Goal: Task Accomplishment & Management: Manage account settings

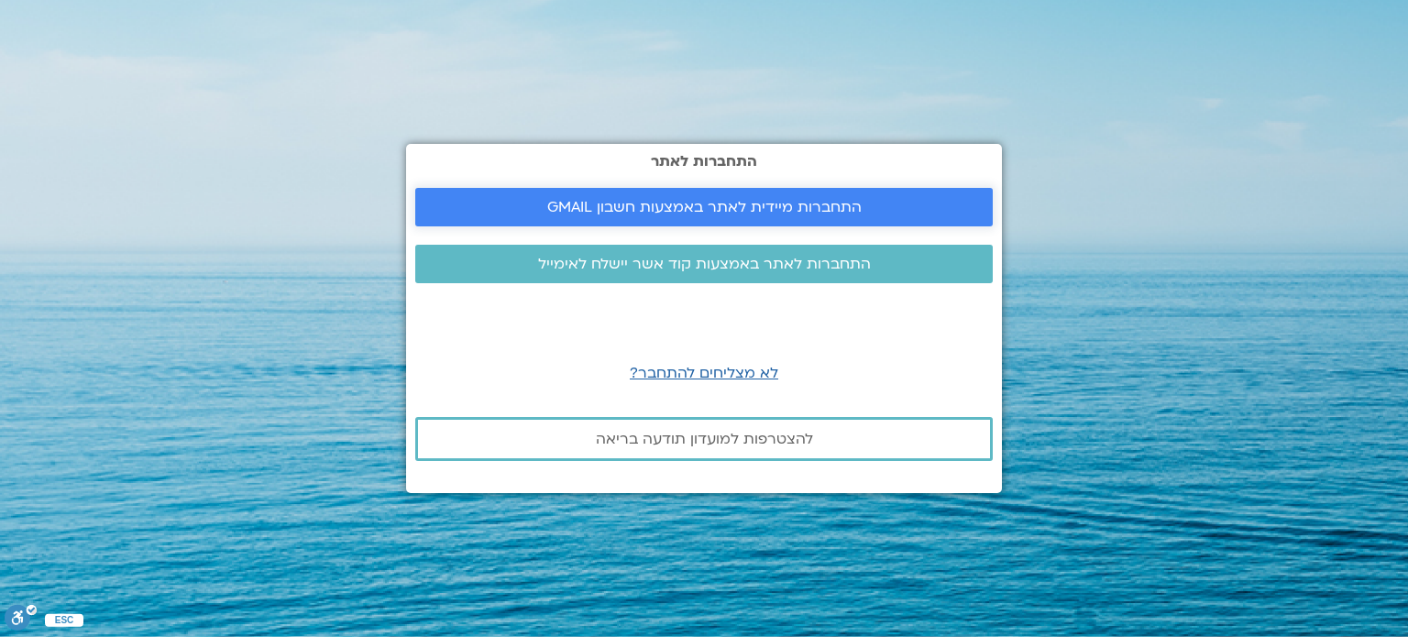
click at [703, 209] on span "התחברות מיידית לאתר באמצעות חשבון GMAIL" at bounding box center [704, 207] width 315 height 17
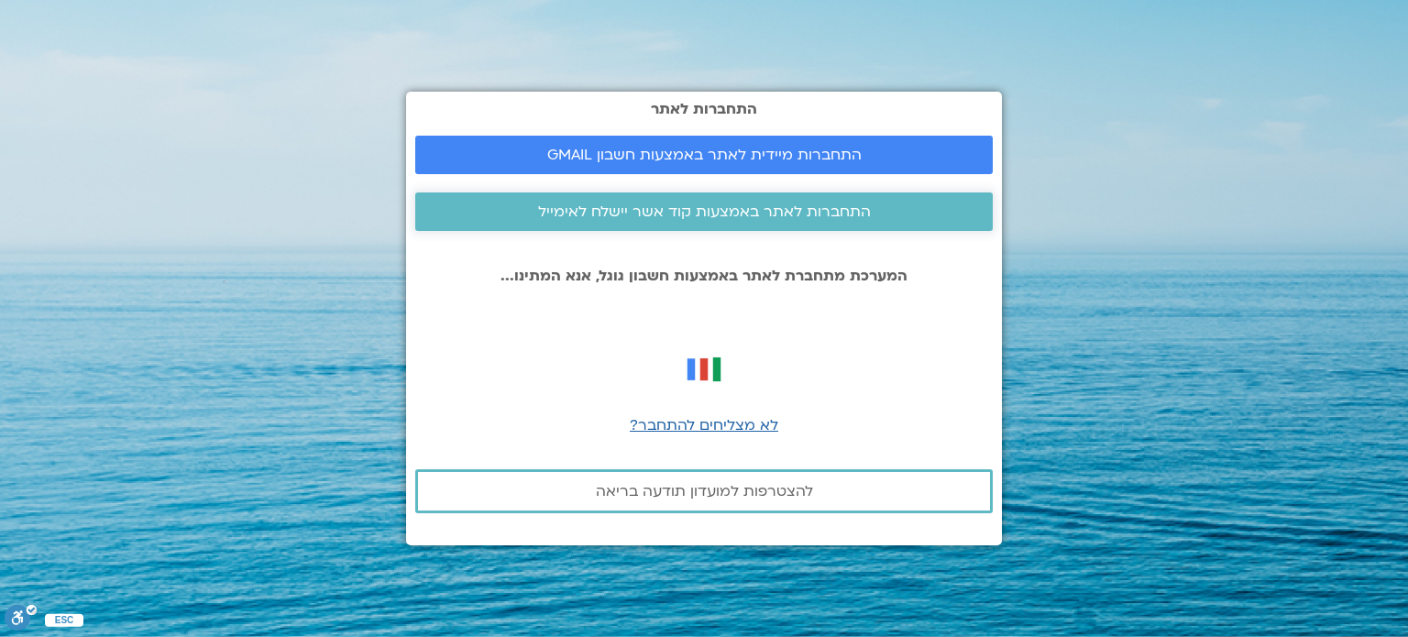
click at [646, 215] on span "התחברות לאתר באמצעות קוד אשר יישלח לאימייל" at bounding box center [704, 212] width 333 height 17
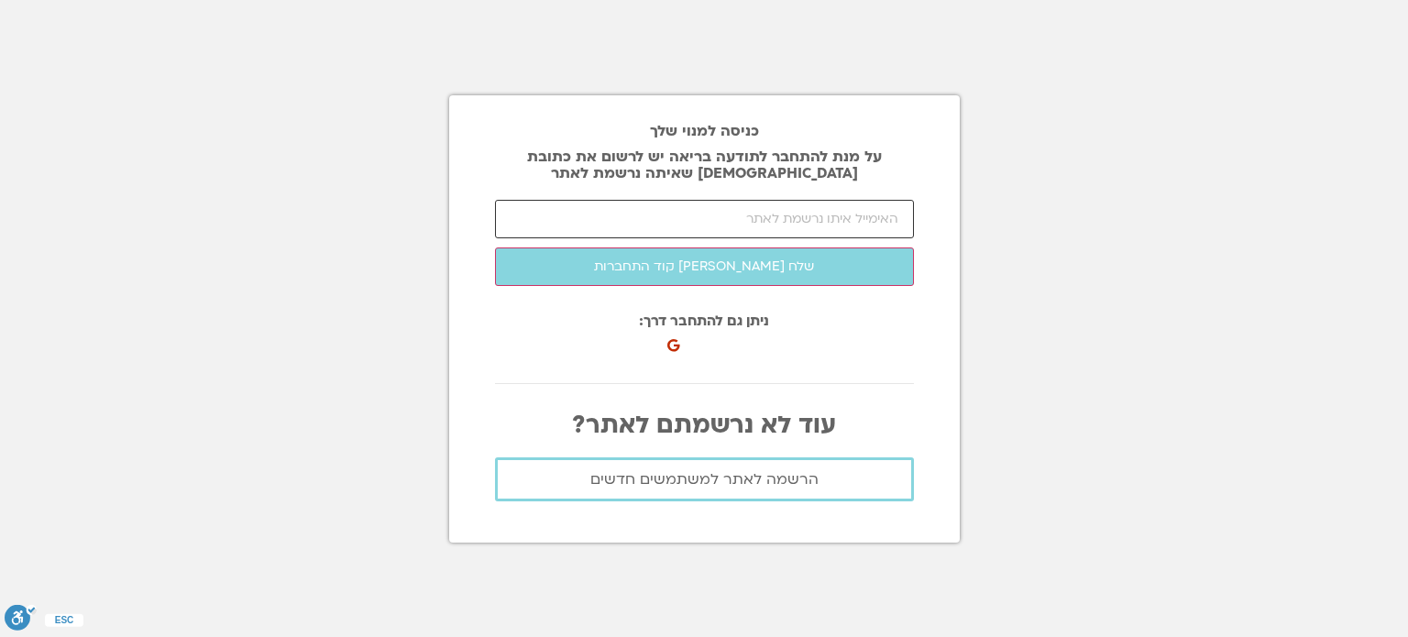
click at [646, 215] on input "email" at bounding box center [704, 219] width 419 height 39
type input "ך"
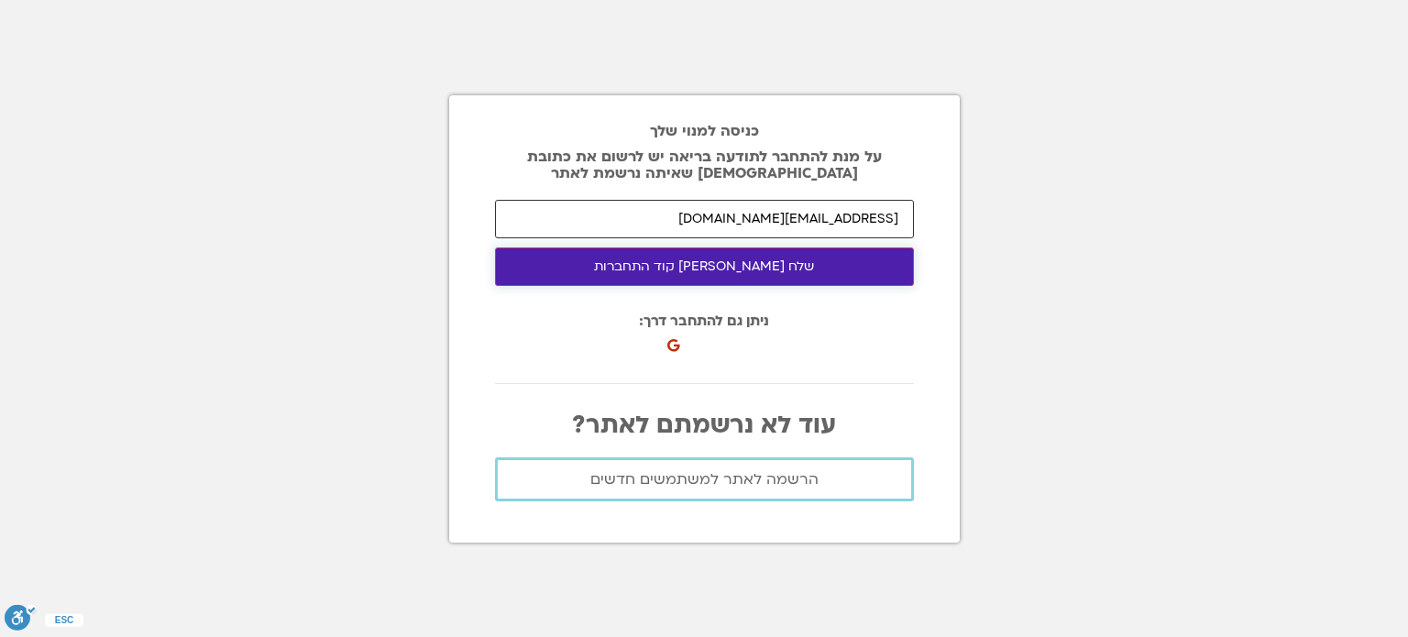
type input "[EMAIL_ADDRESS][DOMAIN_NAME]"
click at [723, 267] on button "שלח [PERSON_NAME] קוד התחברות" at bounding box center [704, 267] width 419 height 39
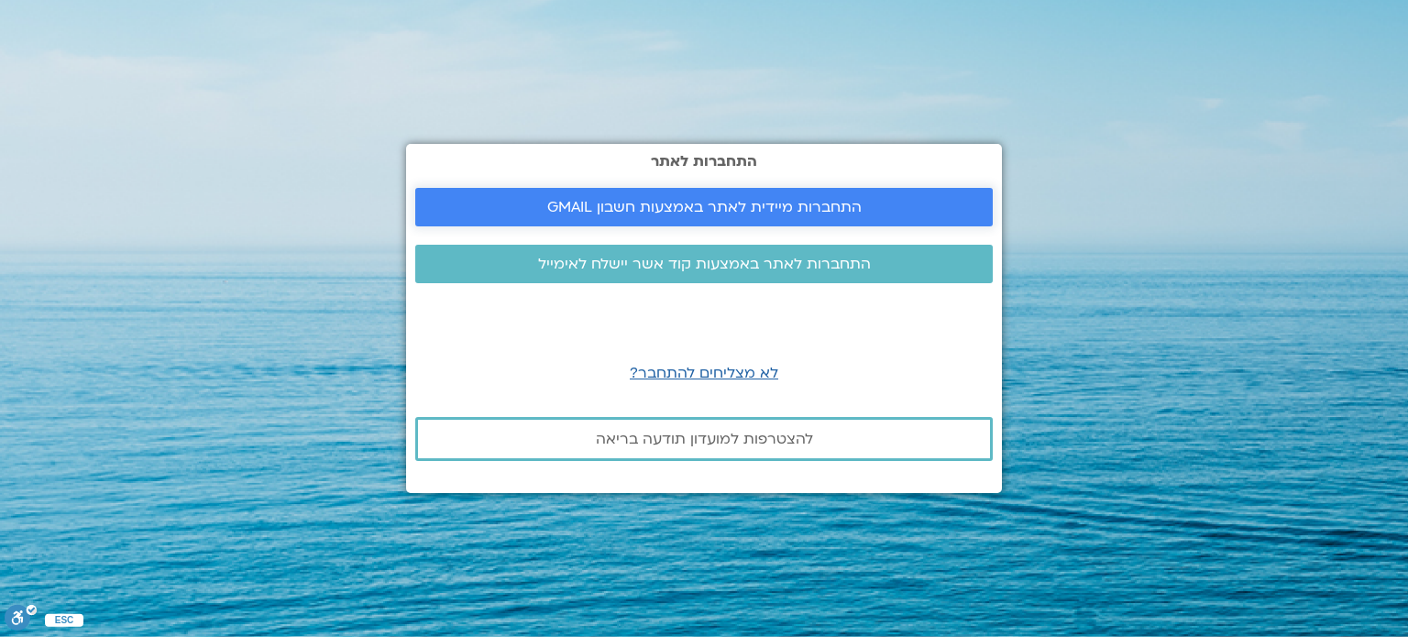
click at [705, 204] on span "התחברות מיידית לאתר באמצעות חשבון GMAIL" at bounding box center [704, 207] width 315 height 17
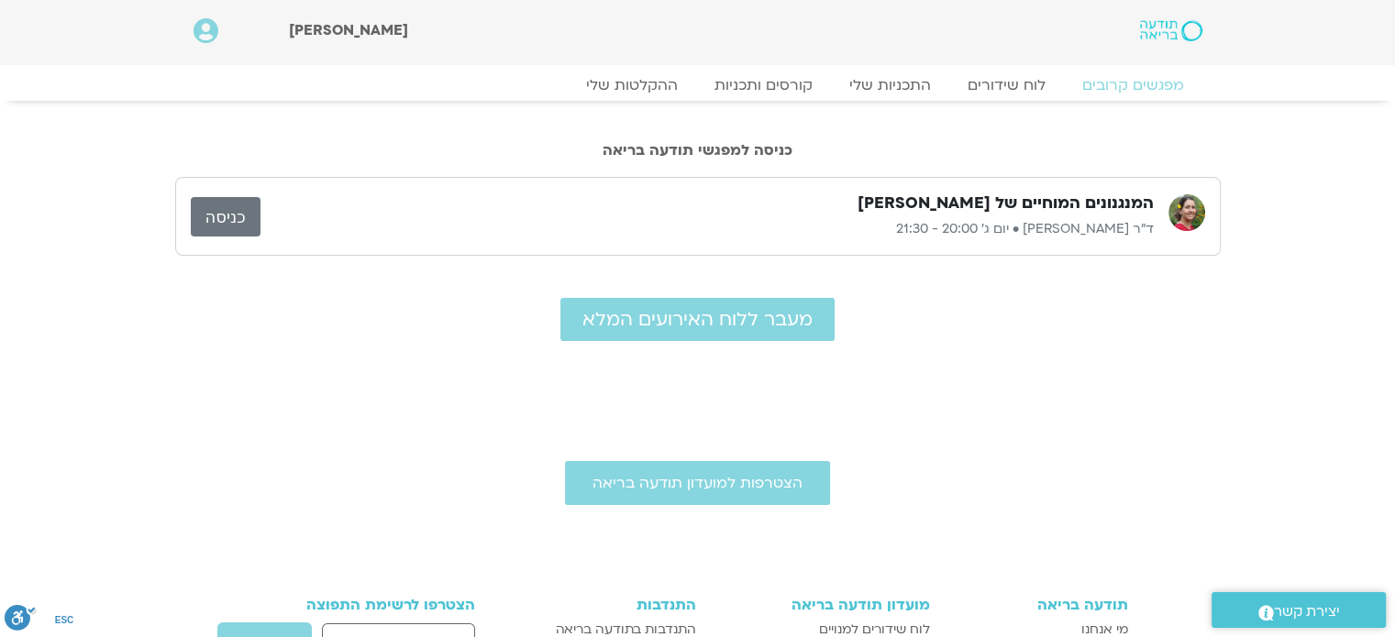
click at [231, 215] on link "כניסה" at bounding box center [226, 216] width 70 height 39
